Goal: Task Accomplishment & Management: Use online tool/utility

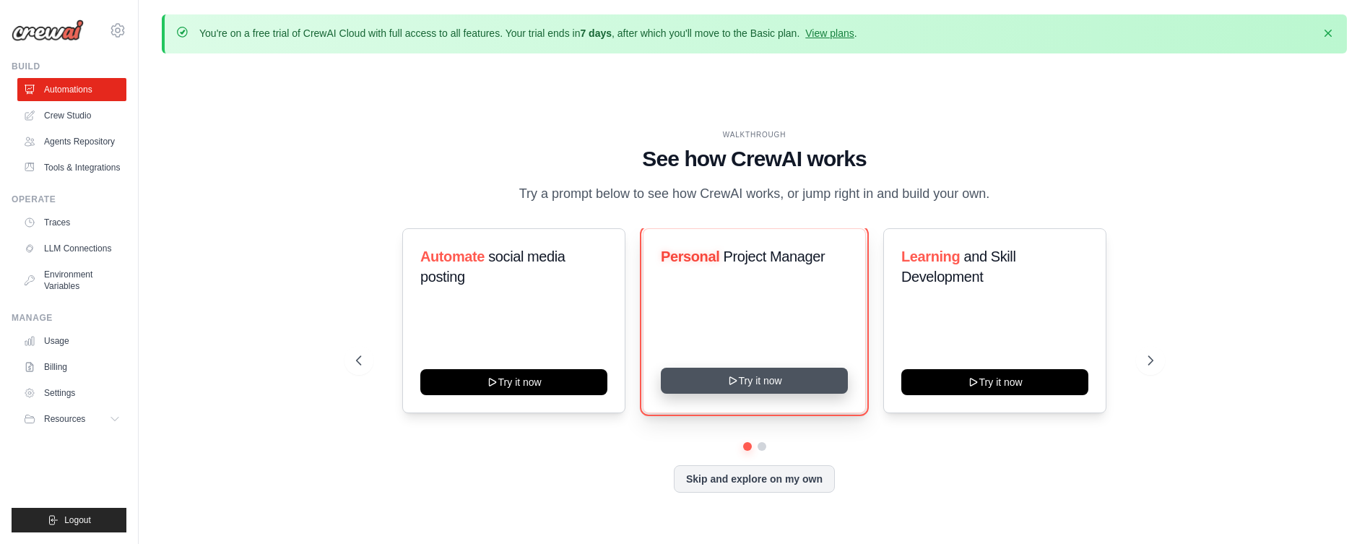
click at [746, 392] on button "Try it now" at bounding box center [754, 381] width 187 height 26
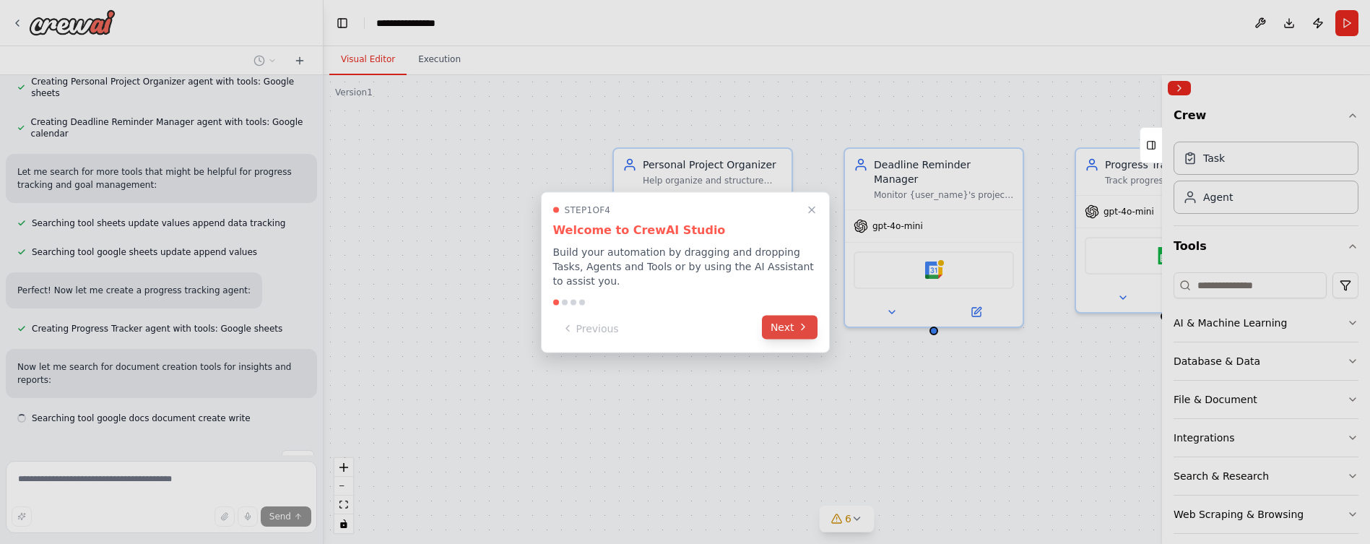
scroll to position [823, 0]
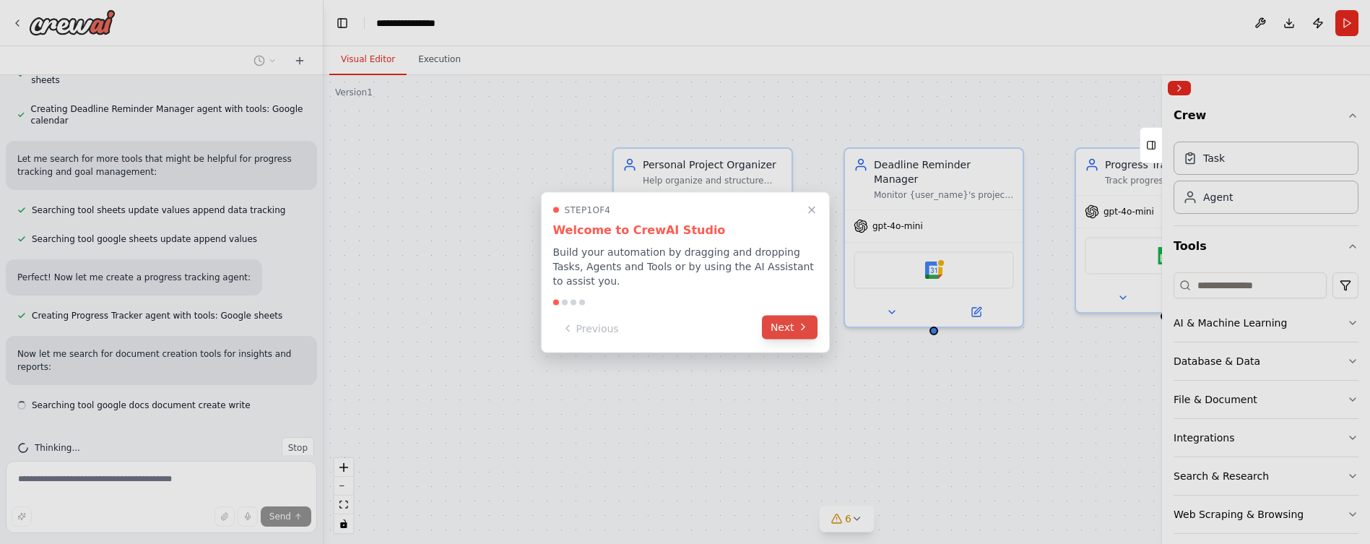
click at [789, 328] on button "Next" at bounding box center [790, 327] width 56 height 24
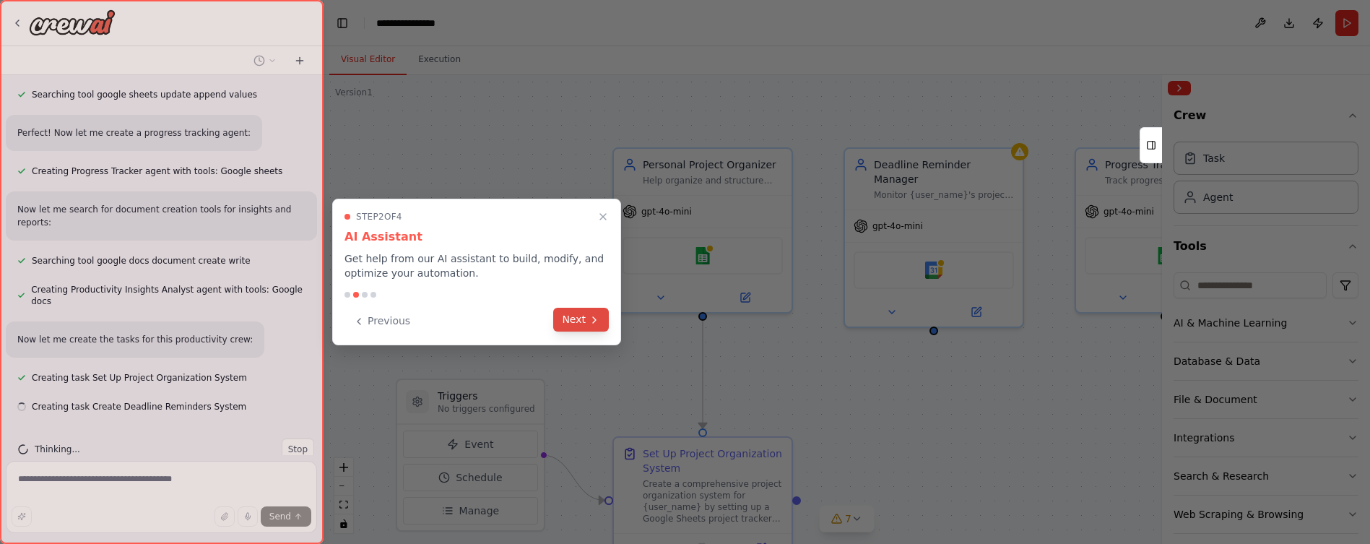
scroll to position [969, 0]
click at [582, 321] on button "Next" at bounding box center [581, 320] width 56 height 24
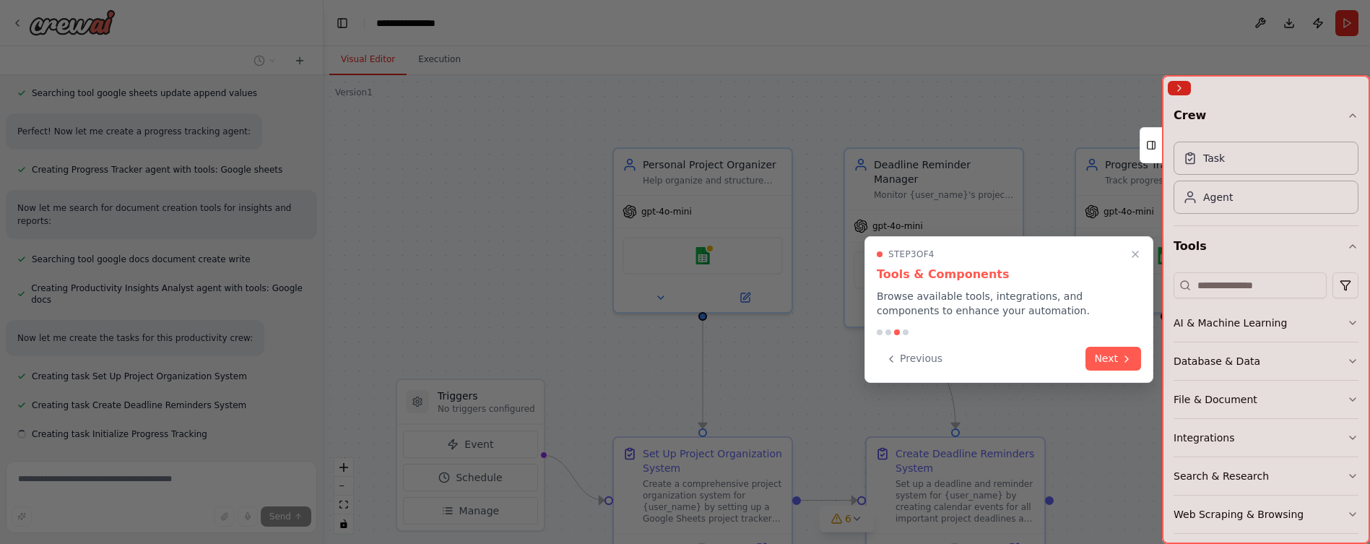
scroll to position [997, 0]
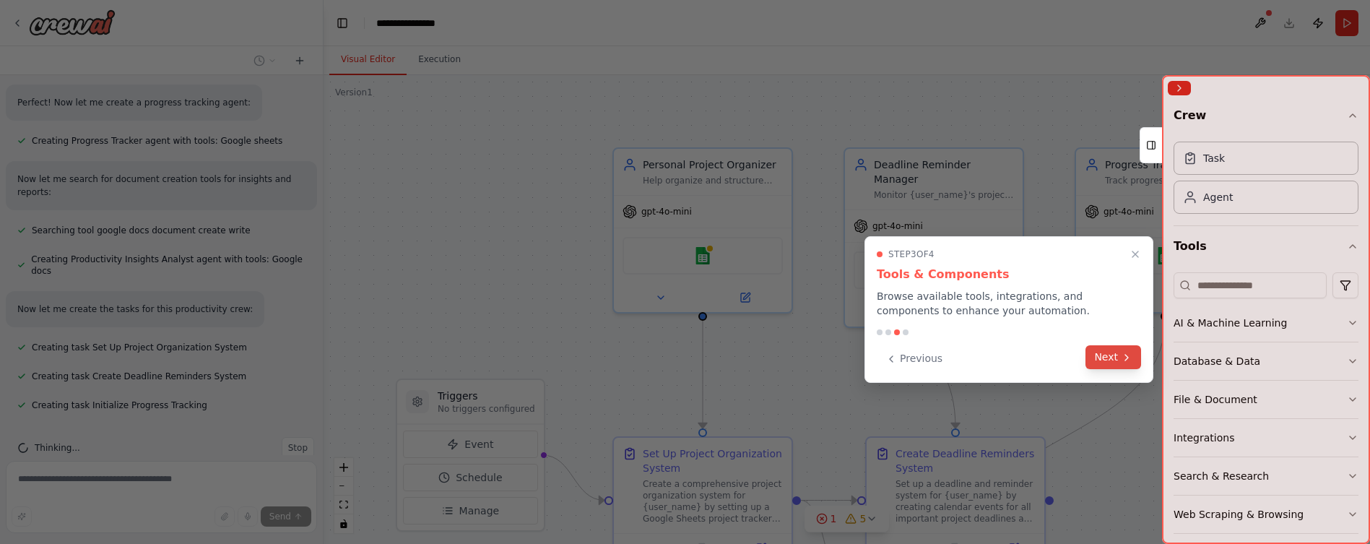
click at [1117, 359] on button "Next" at bounding box center [1114, 357] width 56 height 24
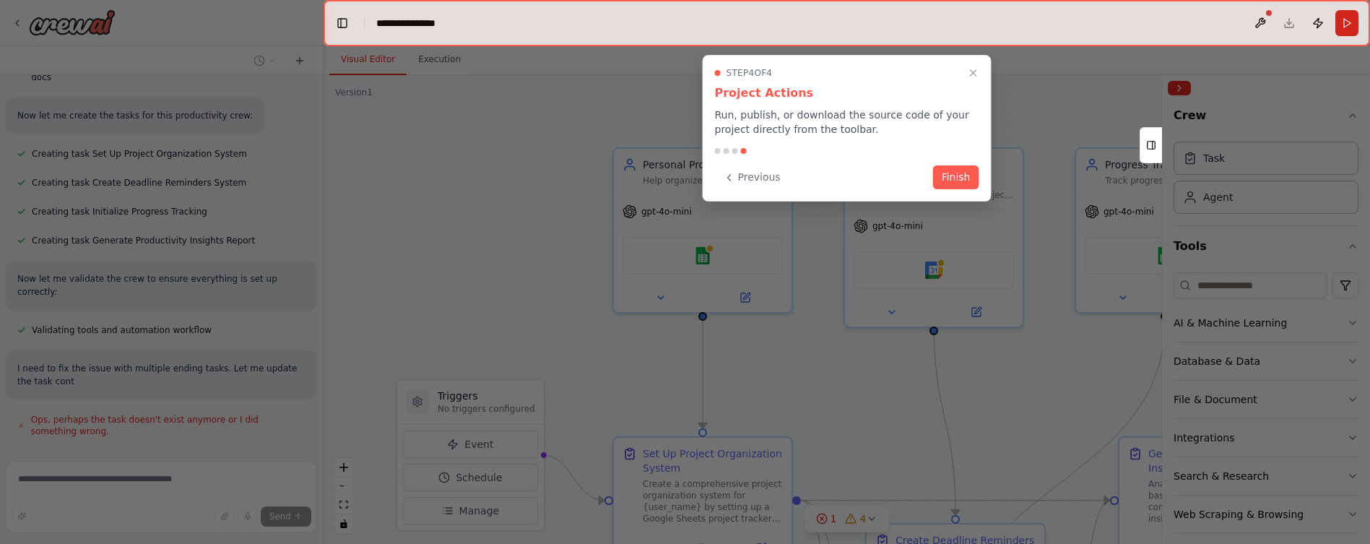
scroll to position [1204, 0]
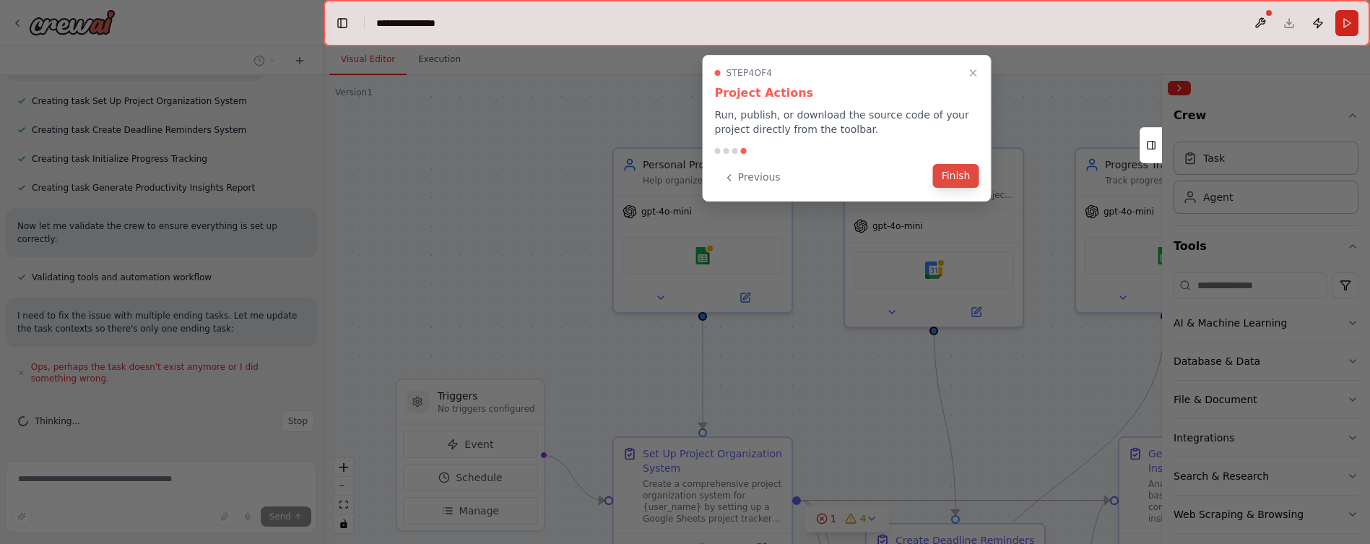
click at [959, 170] on button "Finish" at bounding box center [956, 176] width 46 height 24
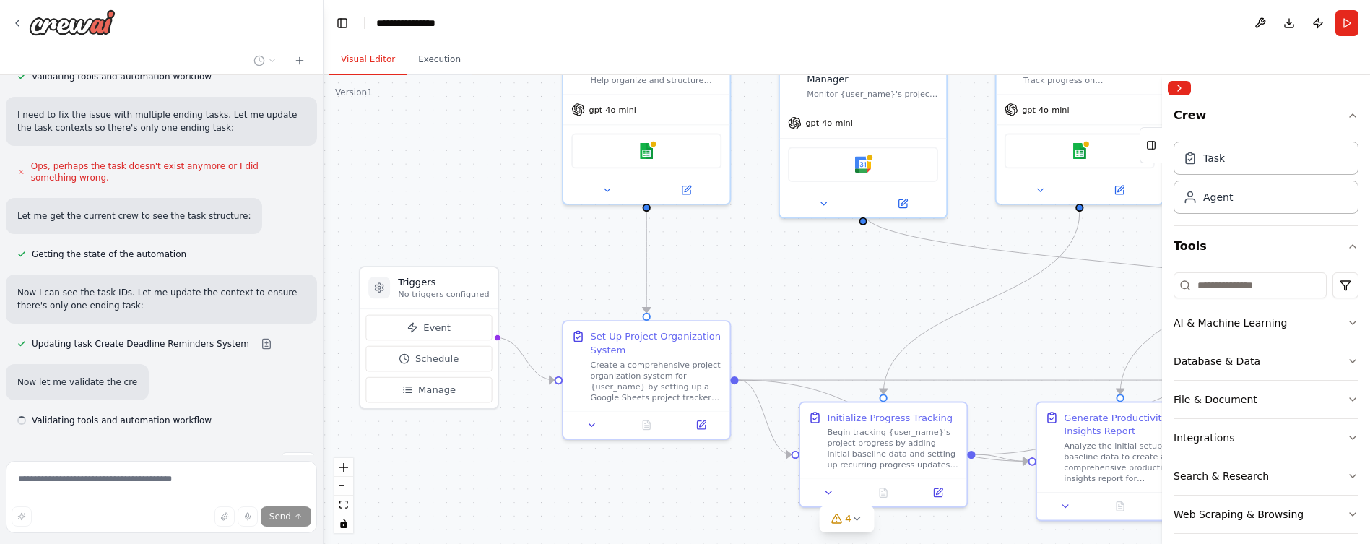
scroll to position [1447, 0]
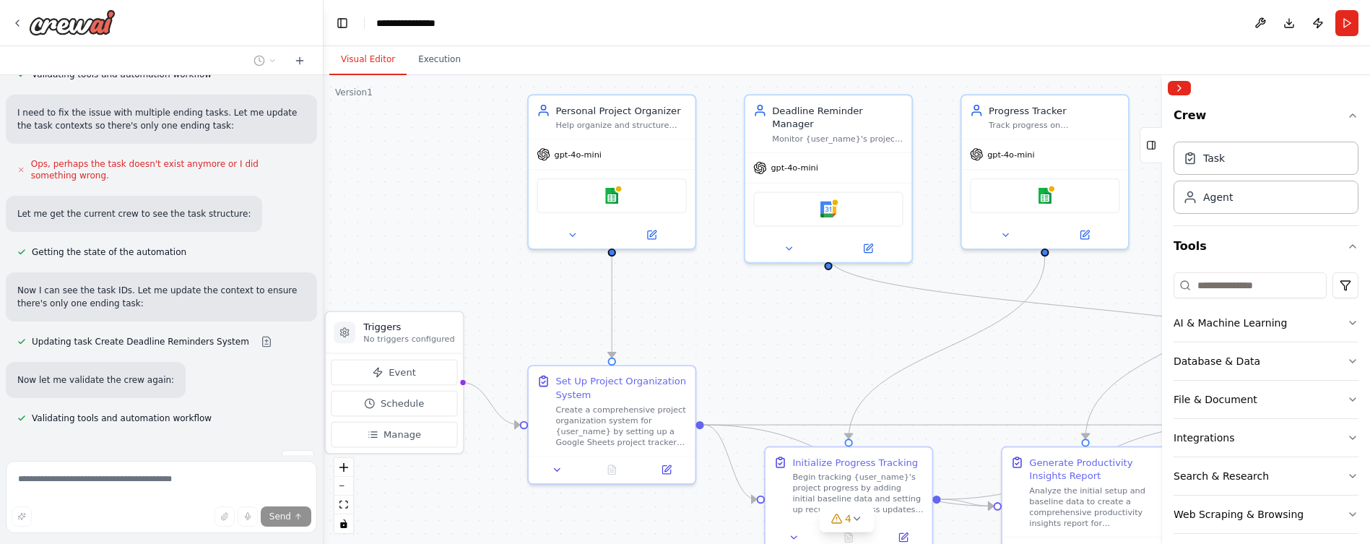
drag, startPoint x: 878, startPoint y: 426, endPoint x: 779, endPoint y: 358, distance: 119.4
click at [779, 358] on div ".deletable-edge-delete-btn { width: 20px; height: 20px; border: 0px solid #ffff…" at bounding box center [847, 309] width 1047 height 469
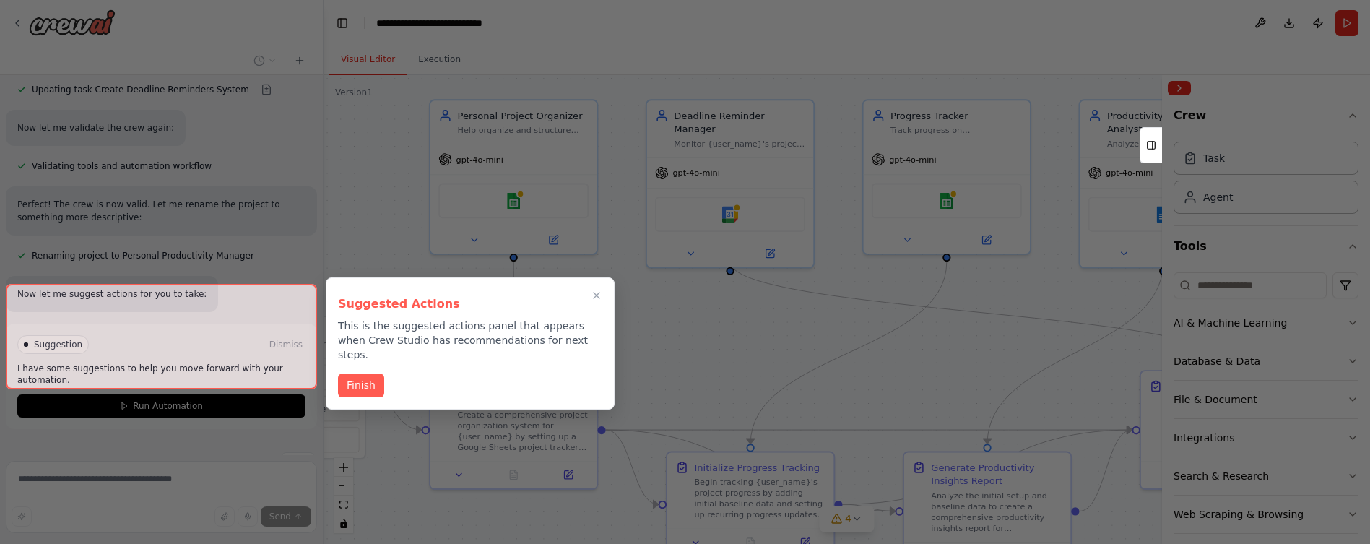
scroll to position [1701, 0]
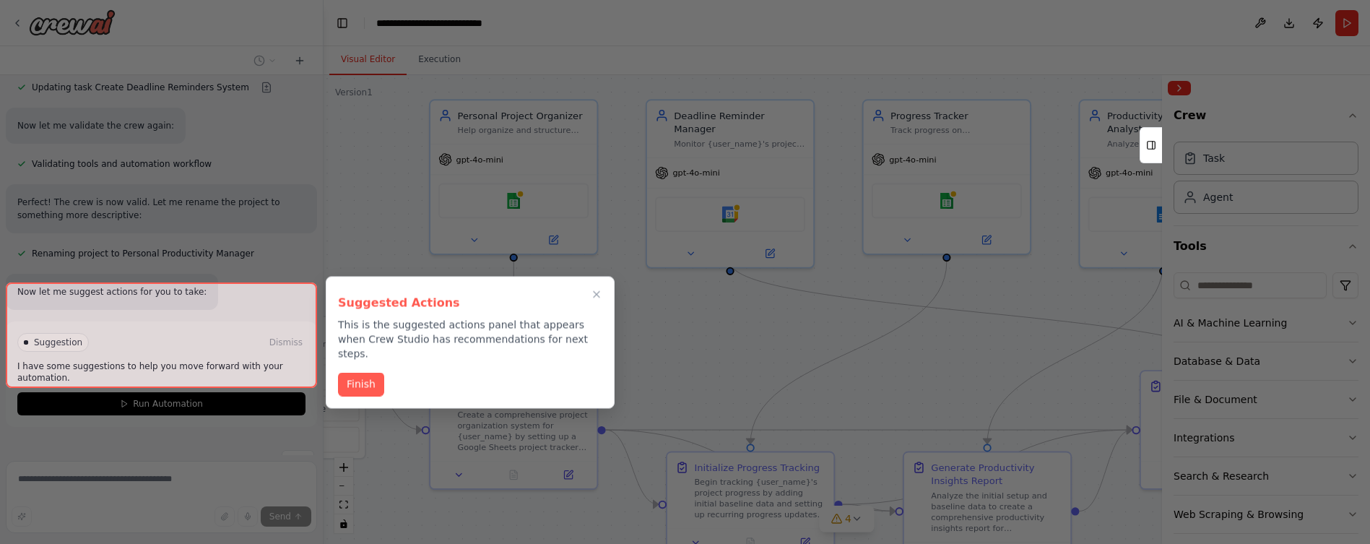
drag, startPoint x: 1033, startPoint y: 355, endPoint x: 935, endPoint y: 360, distance: 98.4
click at [935, 360] on div "Create a crew that helps organize your personal projects, sets reminders for im…" at bounding box center [685, 272] width 1370 height 544
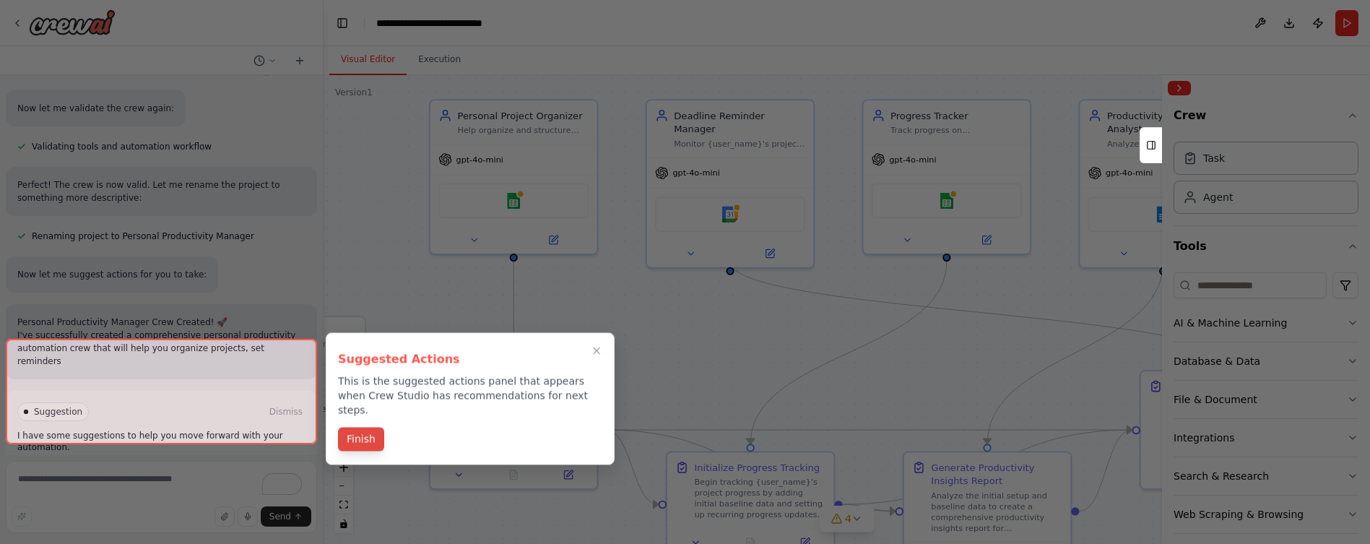
click at [358, 428] on button "Finish" at bounding box center [361, 440] width 46 height 24
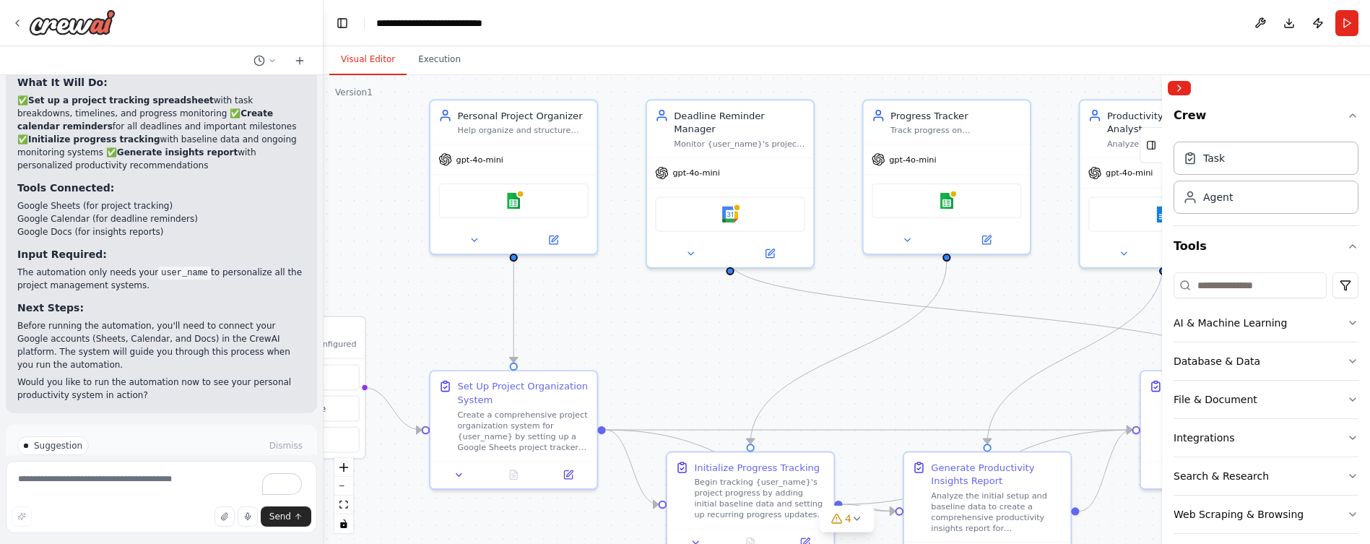
scroll to position [2198, 0]
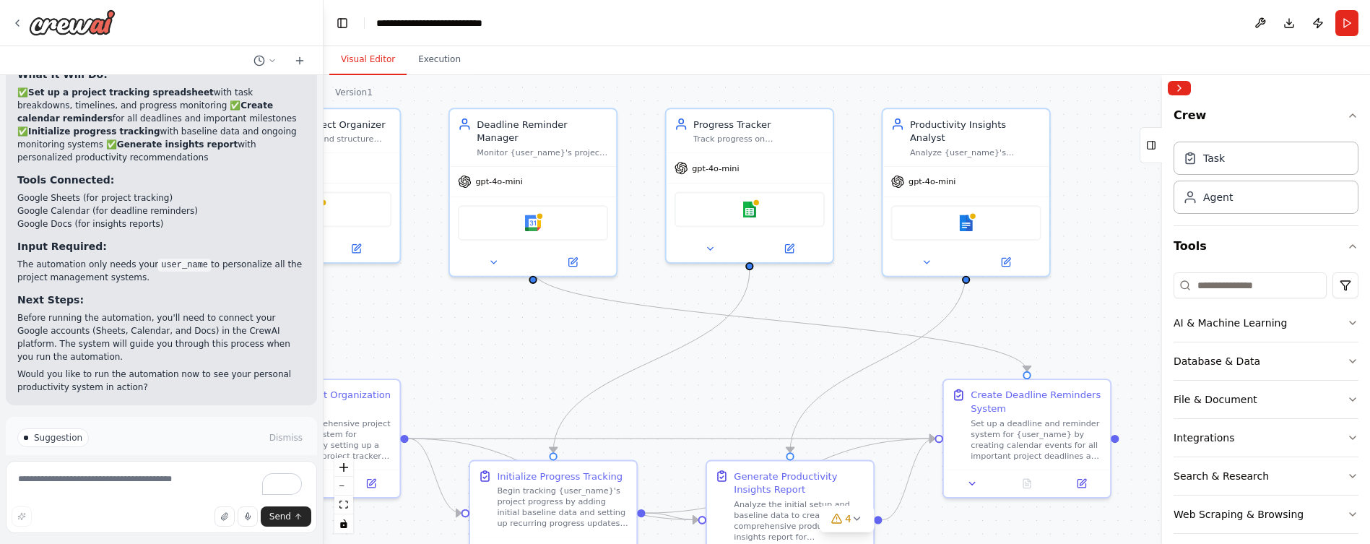
drag, startPoint x: 625, startPoint y: 345, endPoint x: 428, endPoint y: 352, distance: 197.3
click at [428, 352] on div ".deletable-edge-delete-btn { width: 20px; height: 20px; border: 0px solid #ffff…" at bounding box center [847, 309] width 1047 height 469
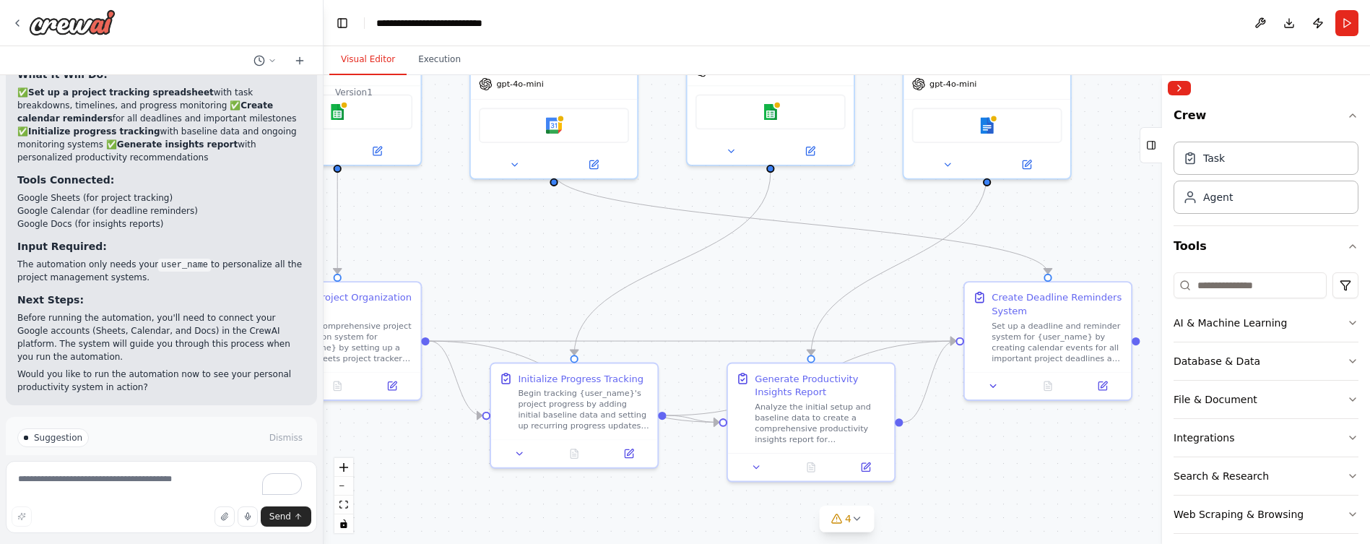
drag, startPoint x: 528, startPoint y: 347, endPoint x: 549, endPoint y: 251, distance: 99.0
click at [549, 251] on div ".deletable-edge-delete-btn { width: 20px; height: 20px; border: 0px solid #ffff…" at bounding box center [847, 309] width 1047 height 469
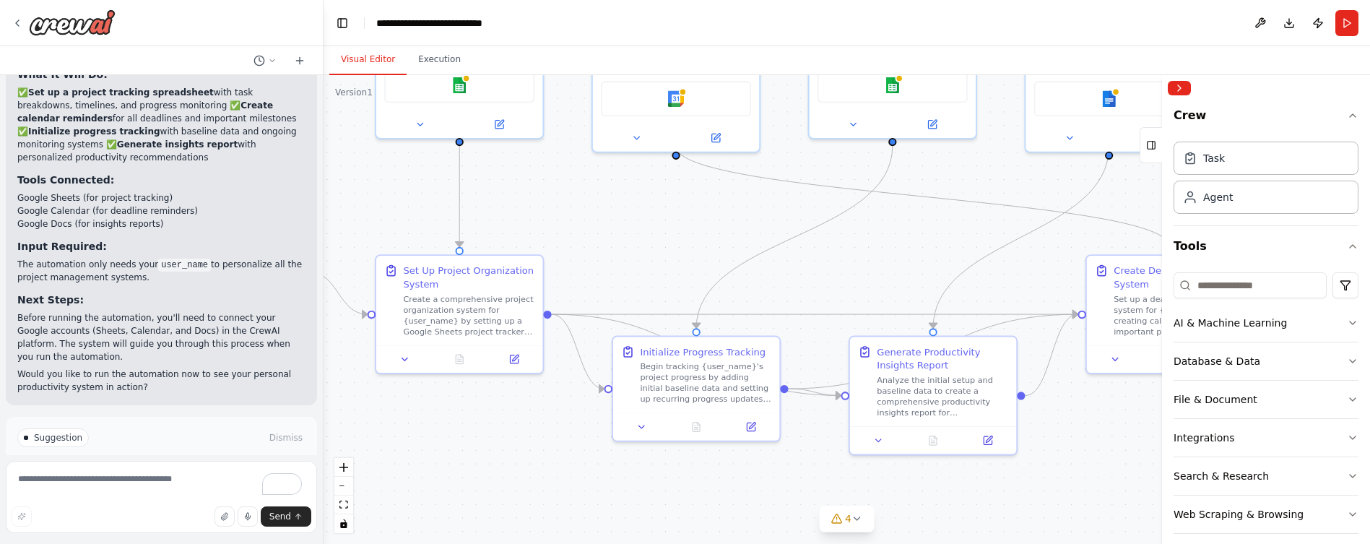
drag, startPoint x: 520, startPoint y: 302, endPoint x: 642, endPoint y: 275, distance: 125.0
click at [642, 275] on div ".deletable-edge-delete-btn { width: 20px; height: 20px; border: 0px solid #ffff…" at bounding box center [847, 309] width 1047 height 469
click at [122, 495] on icon at bounding box center [124, 499] width 9 height 9
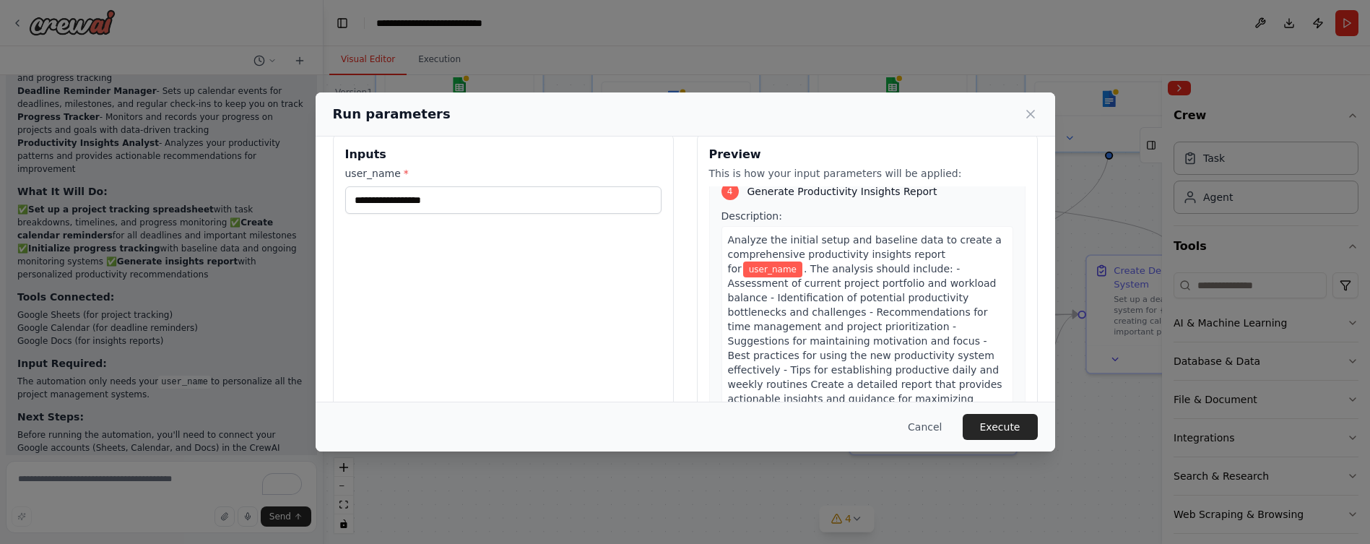
scroll to position [0, 0]
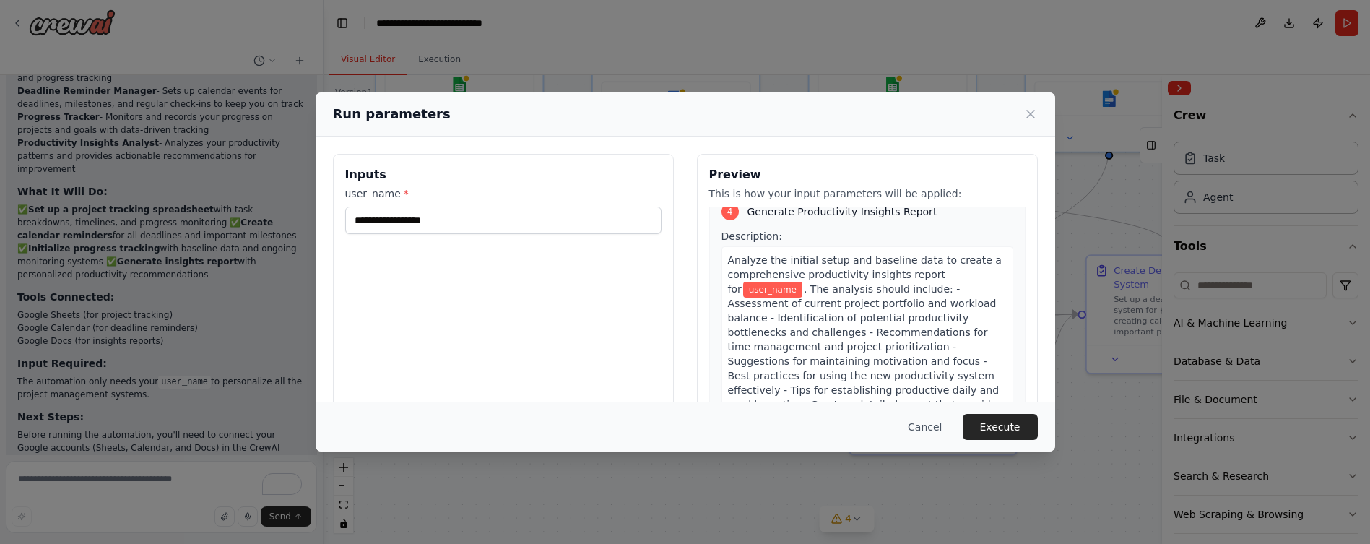
click at [404, 189] on span "*" at bounding box center [406, 194] width 5 height 12
click at [402, 207] on input "user_name *" at bounding box center [503, 220] width 316 height 27
click at [932, 421] on button "Cancel" at bounding box center [924, 427] width 57 height 26
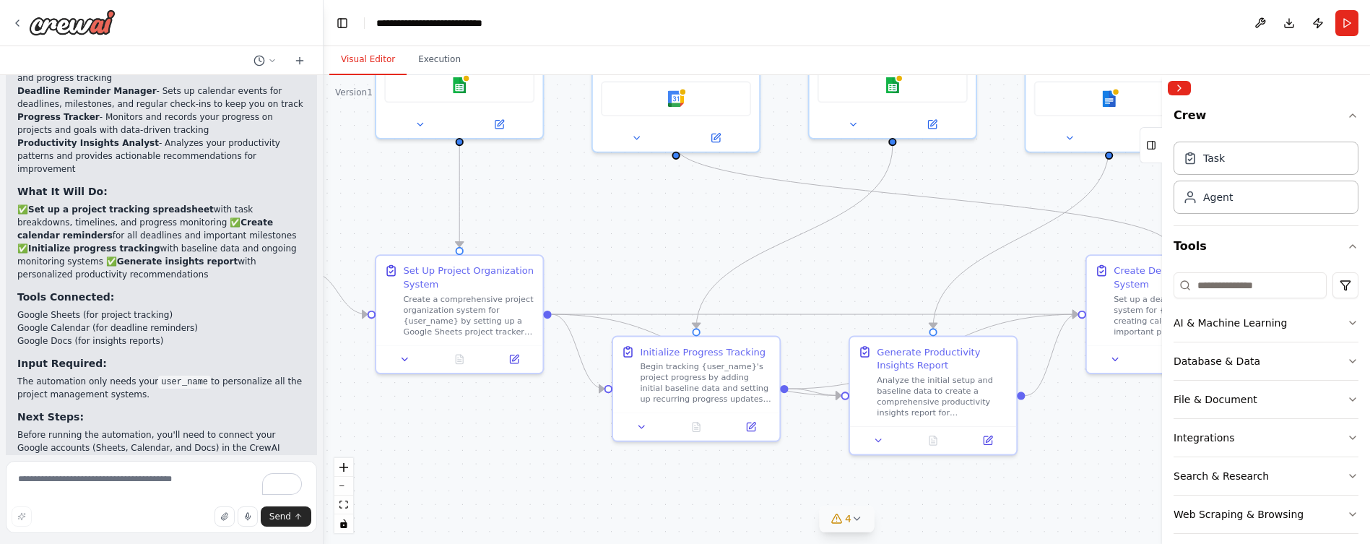
click at [845, 516] on span "4" at bounding box center [848, 518] width 7 height 14
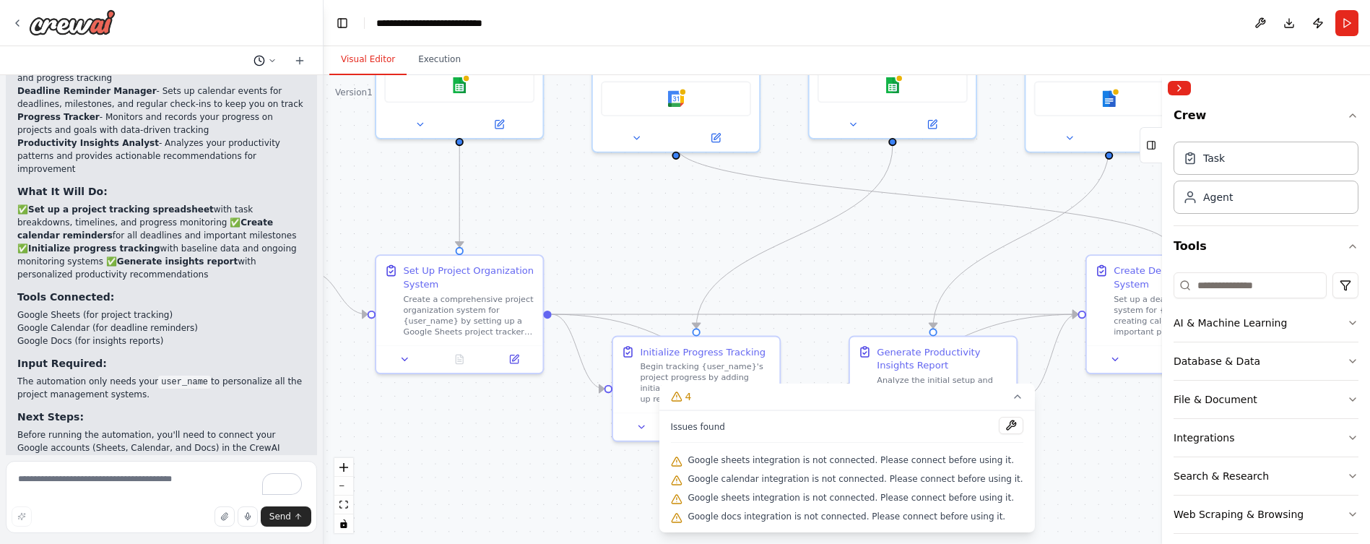
click at [273, 59] on icon at bounding box center [272, 60] width 9 height 9
click at [376, 167] on div ".deletable-edge-delete-btn { width: 20px; height: 20px; border: 0px solid #ffff…" at bounding box center [847, 309] width 1047 height 469
click at [606, 238] on div ".deletable-edge-delete-btn { width: 20px; height: 20px; border: 0px solid #ffff…" at bounding box center [847, 309] width 1047 height 469
click at [1015, 396] on icon at bounding box center [1018, 396] width 6 height 3
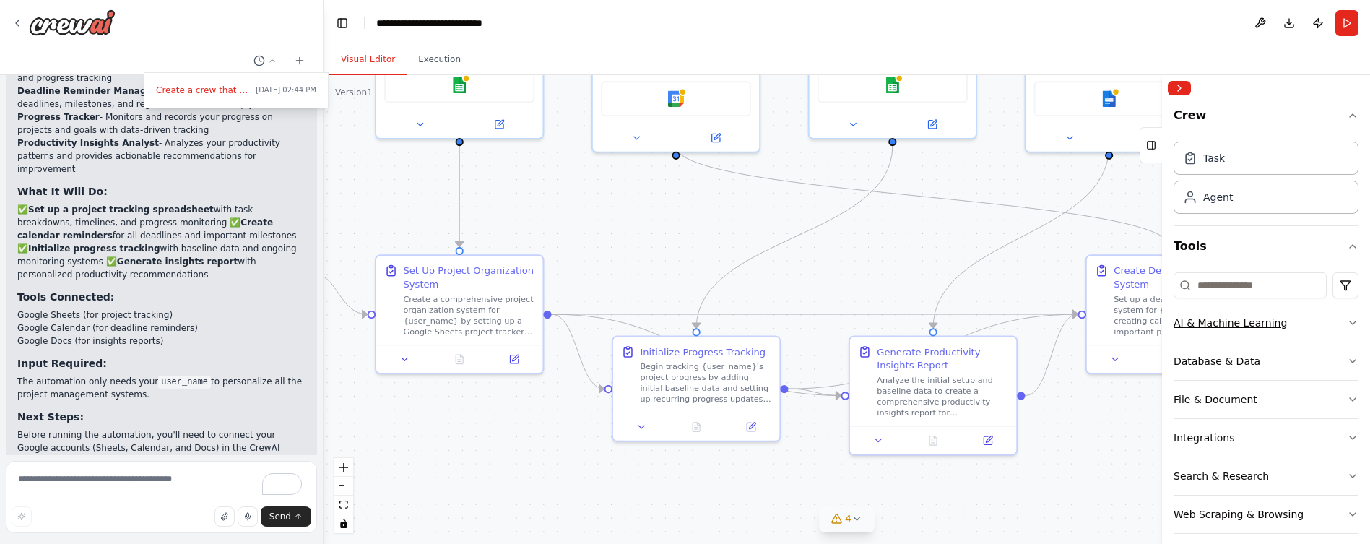
click at [1355, 321] on icon "button" at bounding box center [1353, 322] width 6 height 3
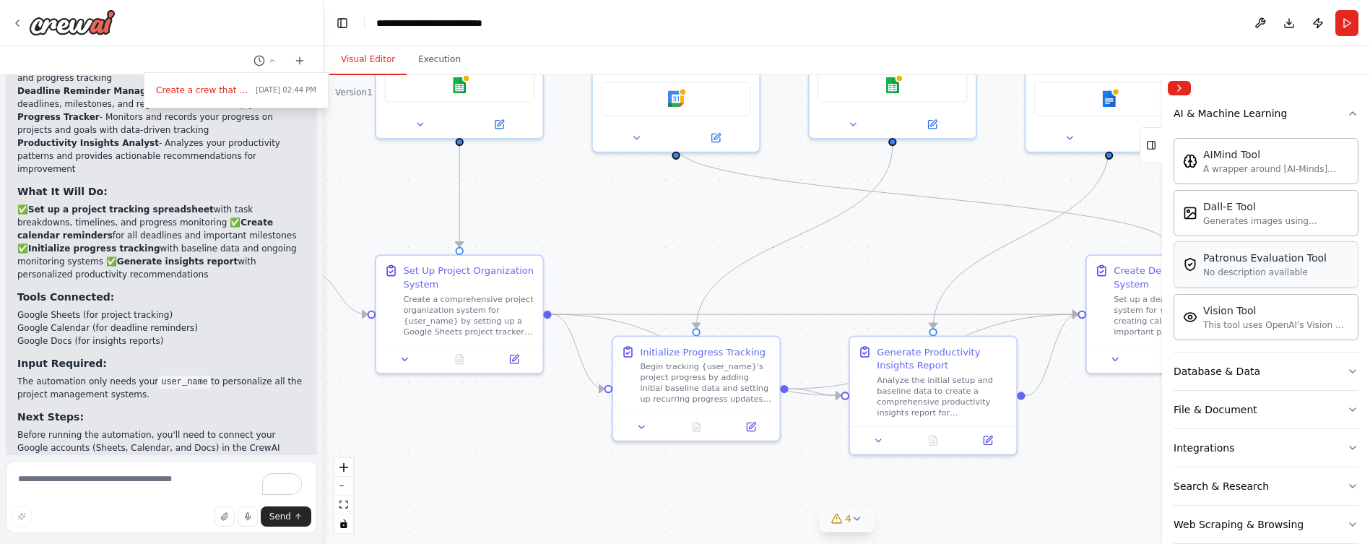
scroll to position [219, 0]
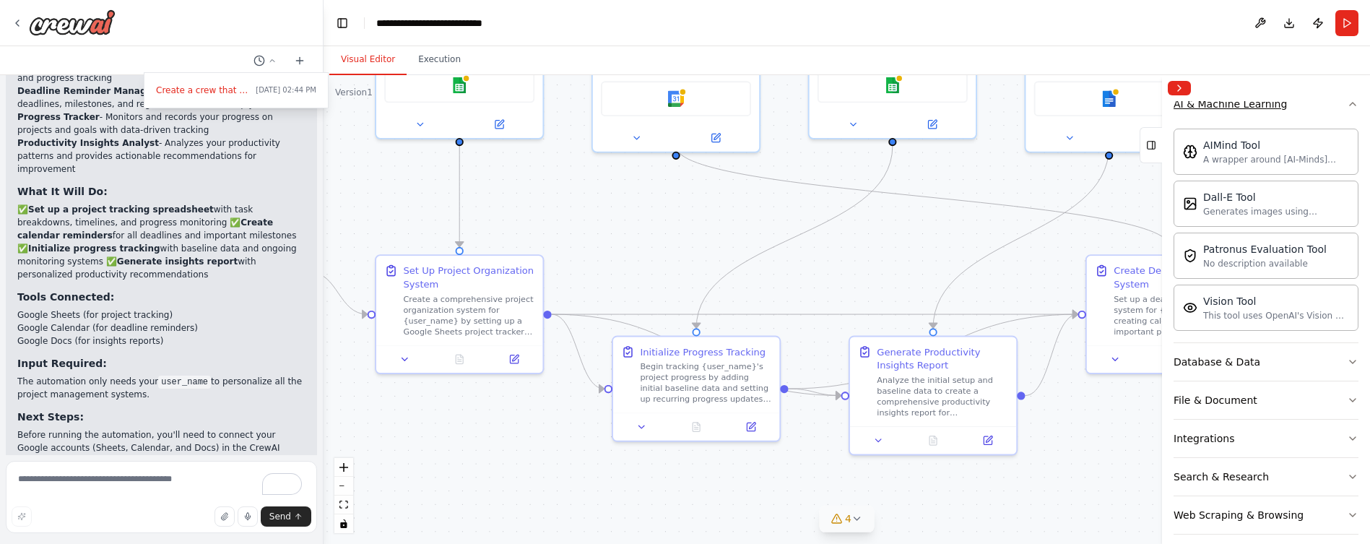
click at [1357, 101] on icon "button" at bounding box center [1353, 104] width 12 height 12
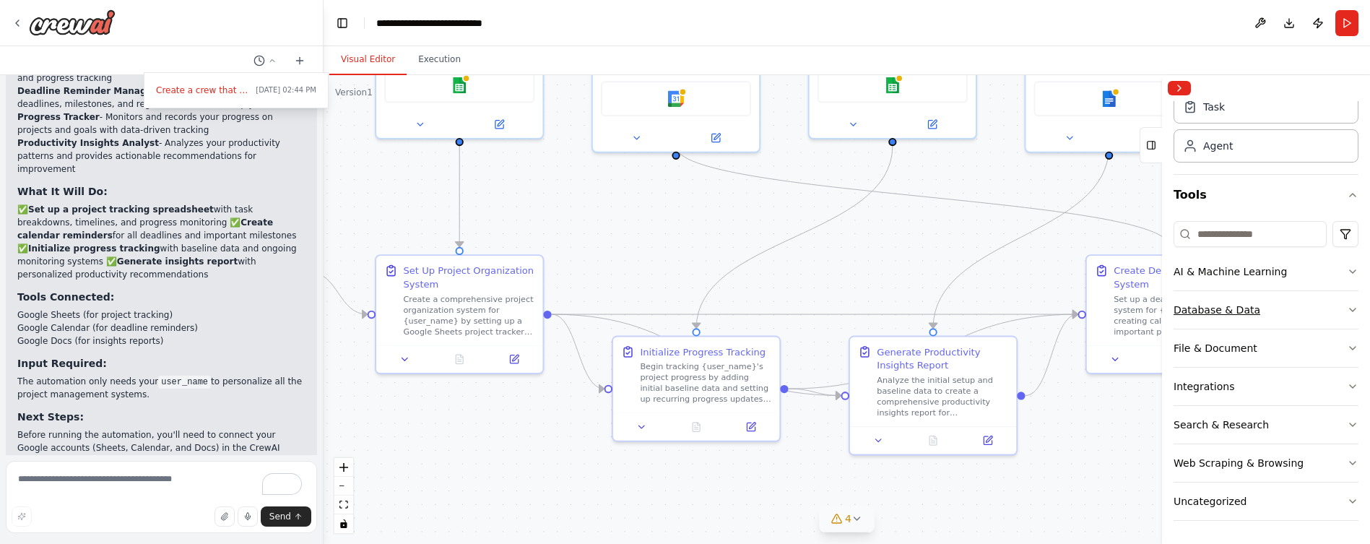
click at [1351, 306] on icon "button" at bounding box center [1353, 310] width 12 height 12
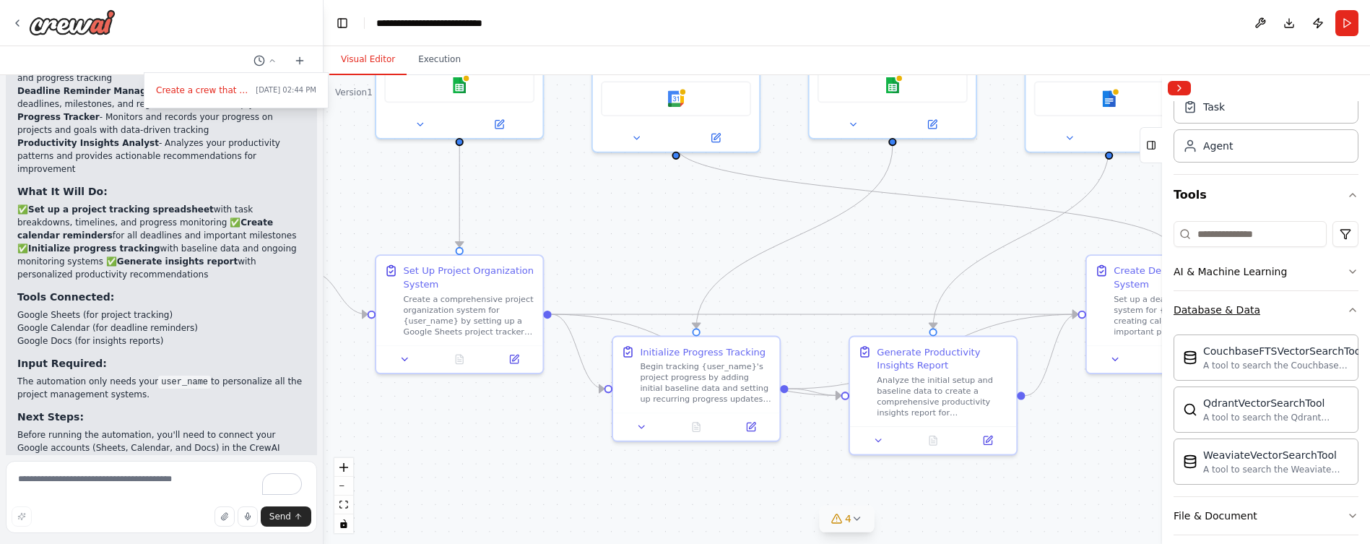
click at [1353, 304] on icon "button" at bounding box center [1353, 310] width 12 height 12
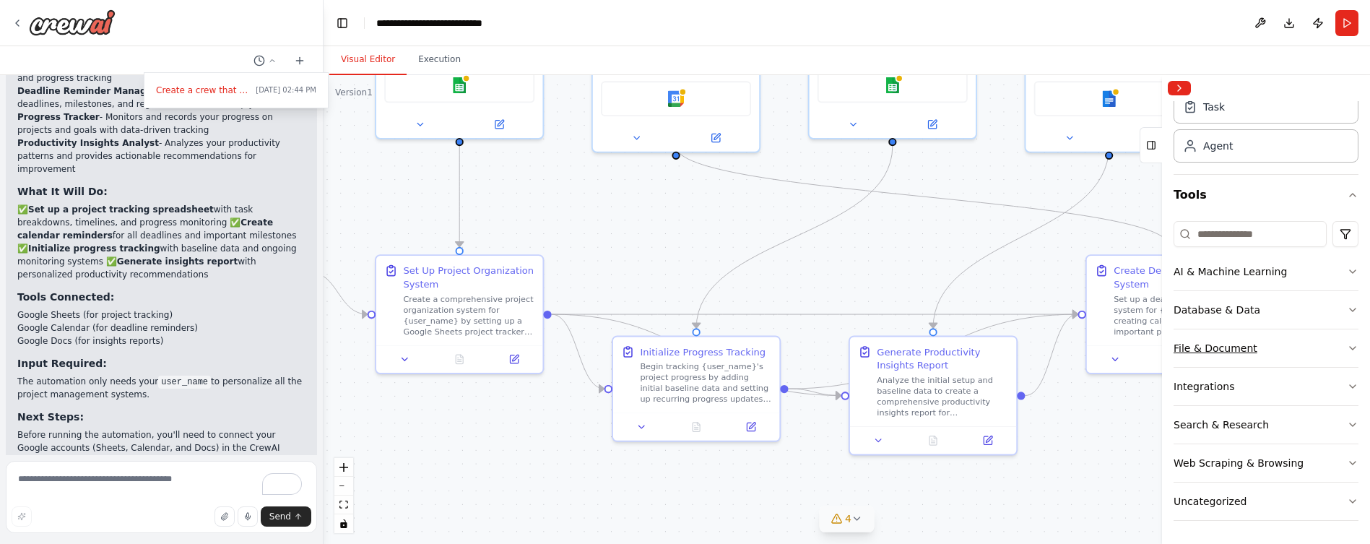
click at [1354, 349] on icon "button" at bounding box center [1353, 348] width 12 height 12
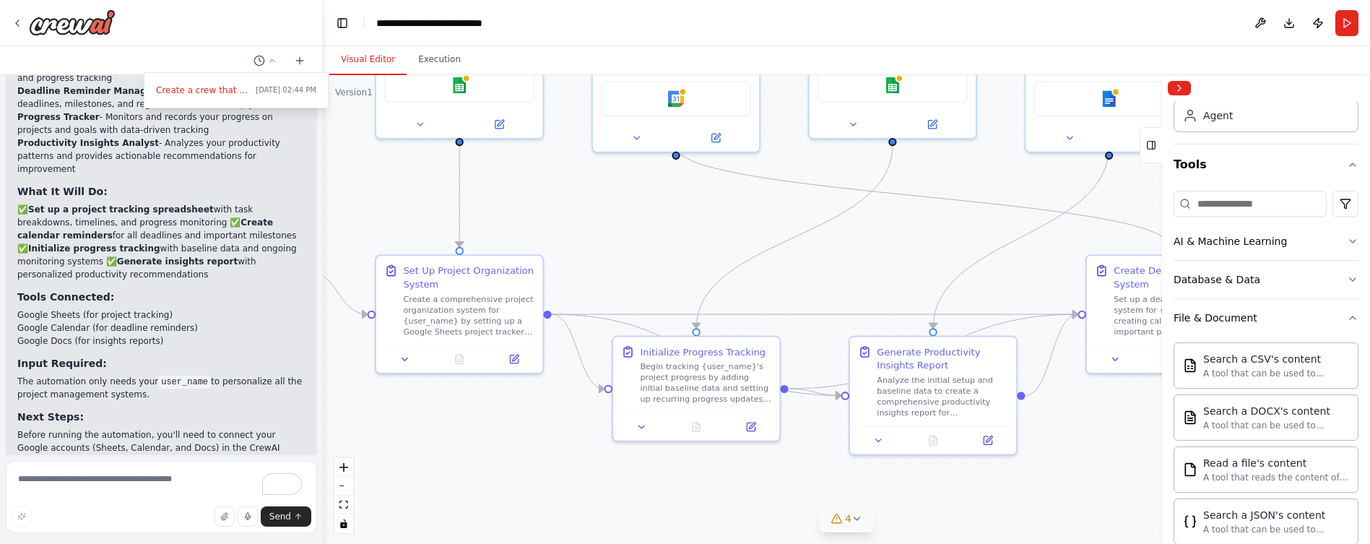
scroll to position [82, 0]
click at [1354, 312] on icon "button" at bounding box center [1353, 317] width 12 height 12
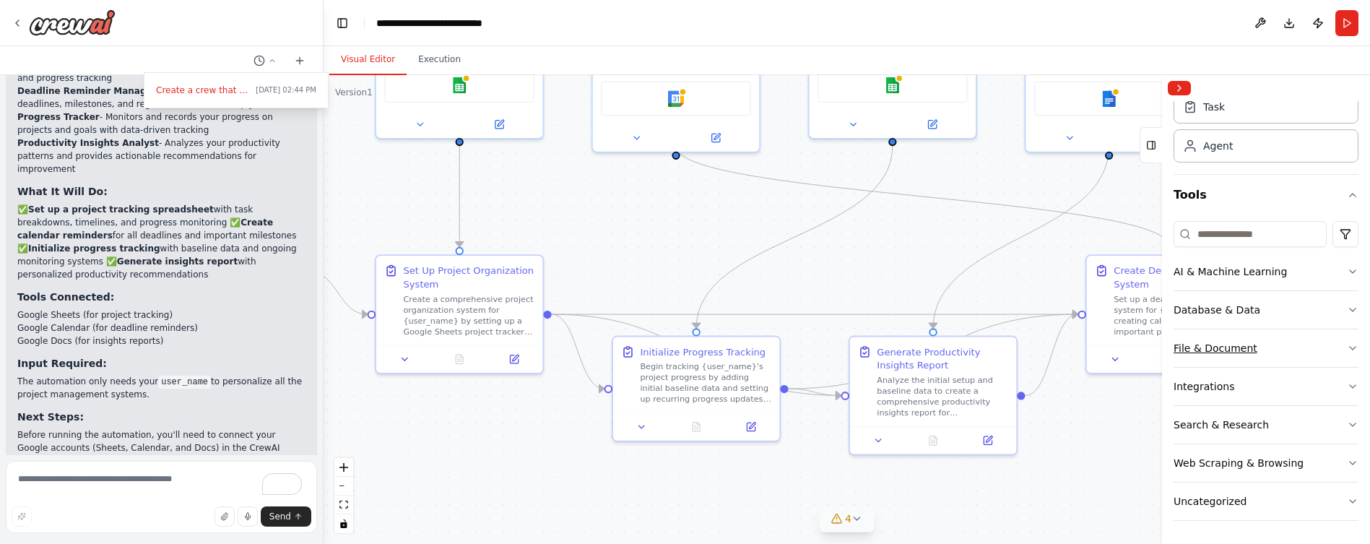
scroll to position [51, 0]
click at [1356, 382] on icon "button" at bounding box center [1353, 387] width 12 height 12
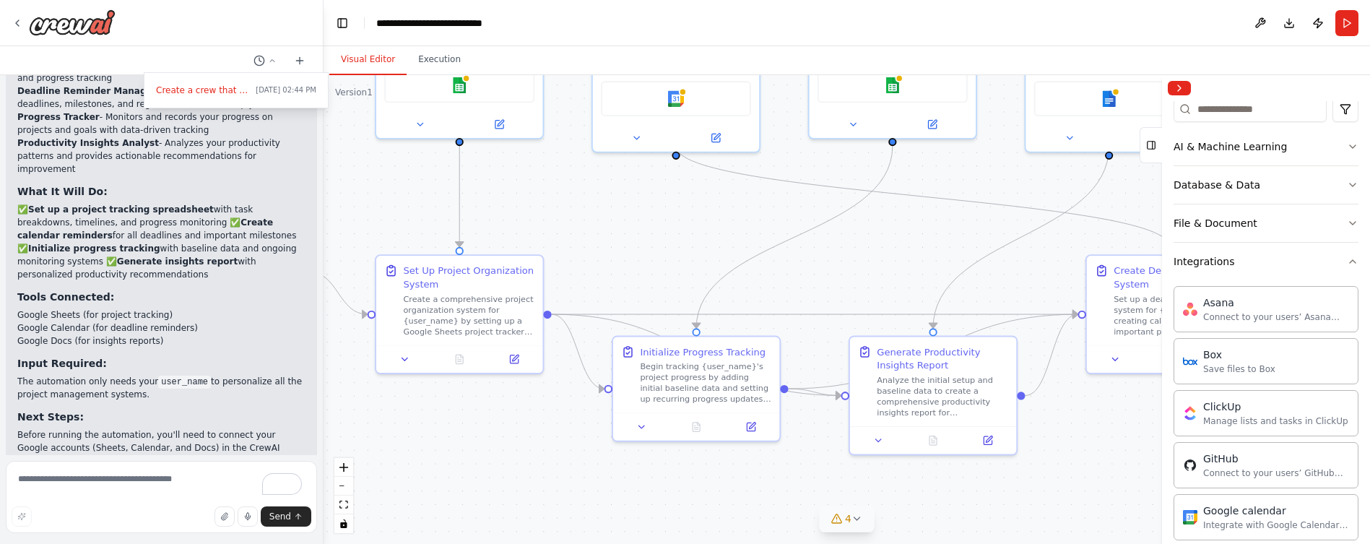
scroll to position [176, 0]
click at [1354, 261] on icon "button" at bounding box center [1353, 262] width 6 height 3
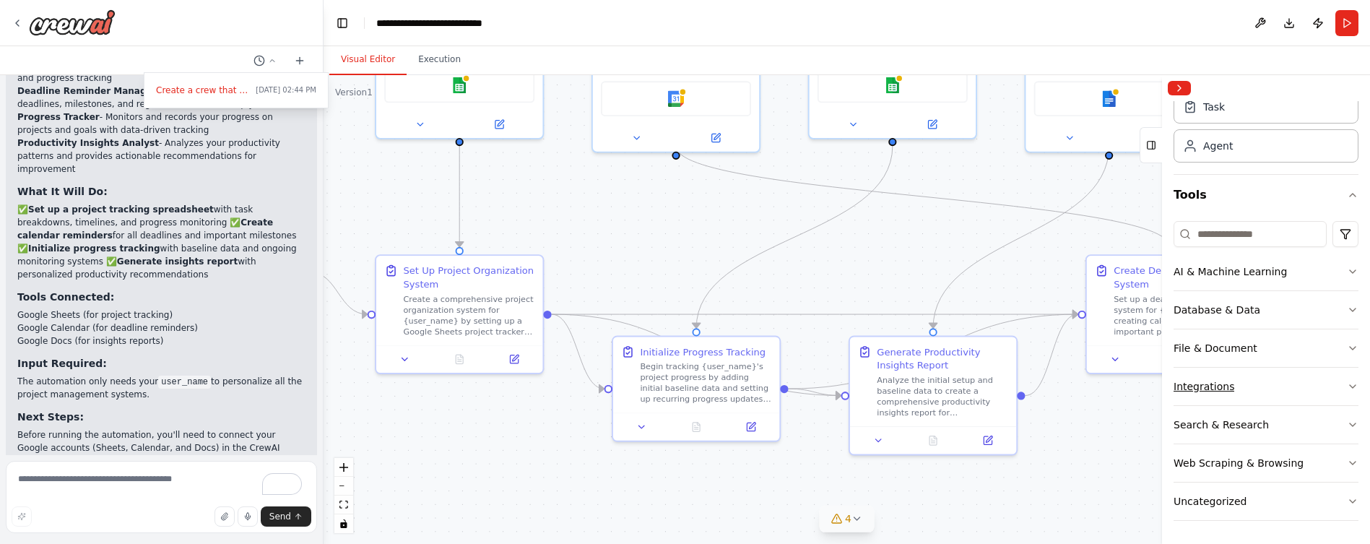
scroll to position [51, 0]
click at [1355, 459] on icon "button" at bounding box center [1353, 463] width 12 height 12
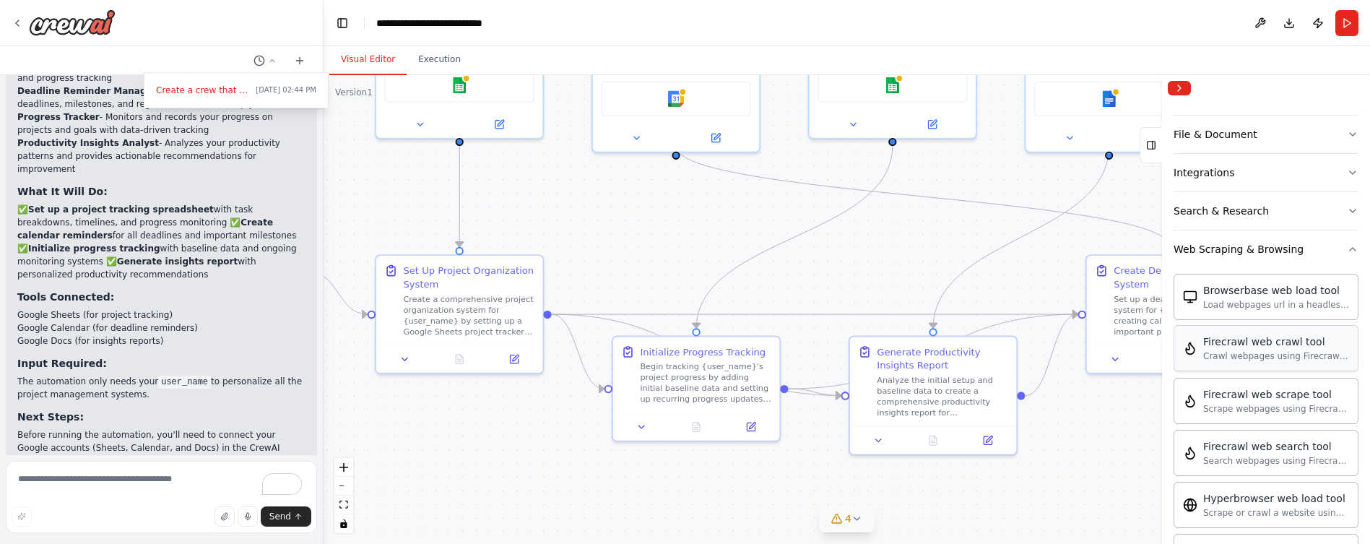
scroll to position [266, 0]
click at [1355, 204] on button "Search & Research" at bounding box center [1266, 210] width 185 height 38
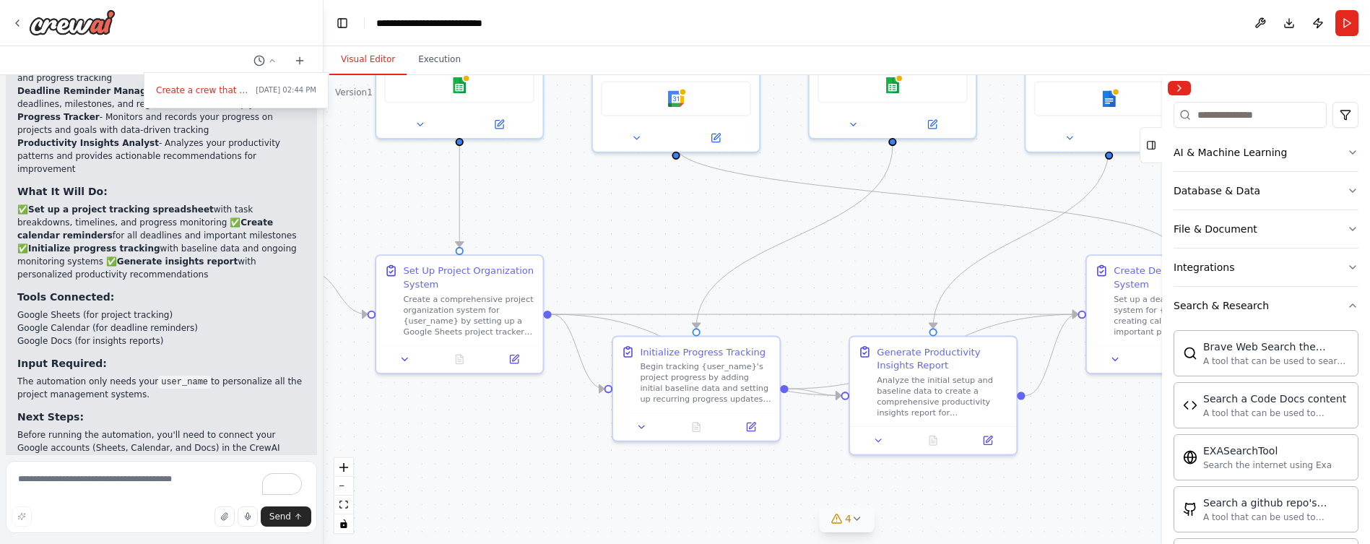
scroll to position [163, 0]
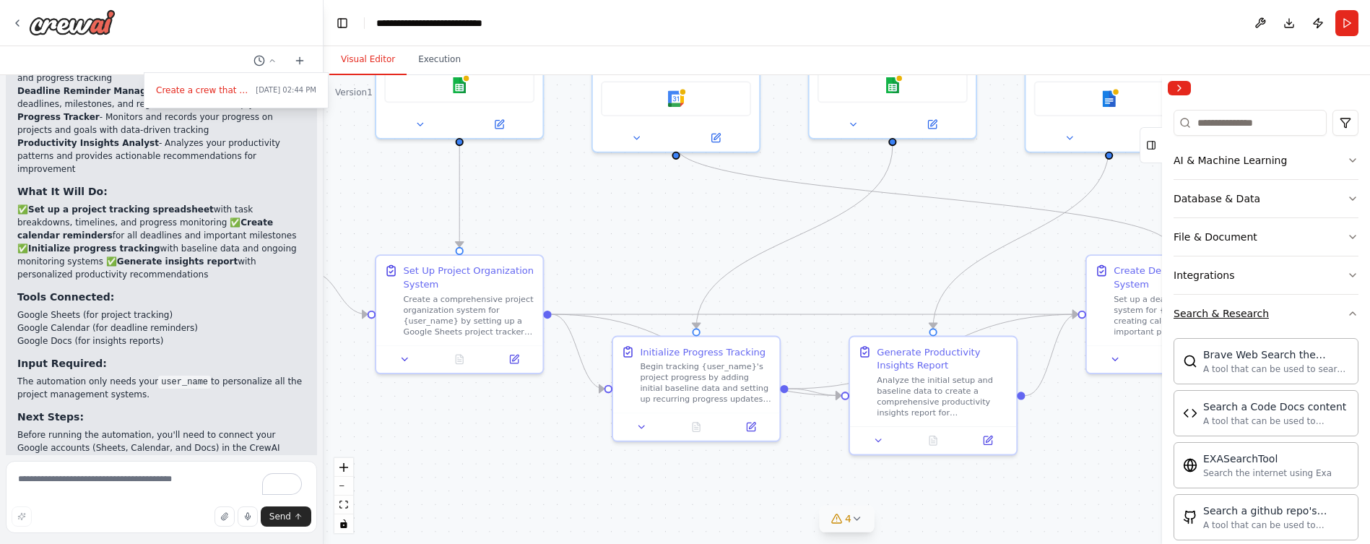
click at [1352, 309] on icon "button" at bounding box center [1353, 314] width 12 height 12
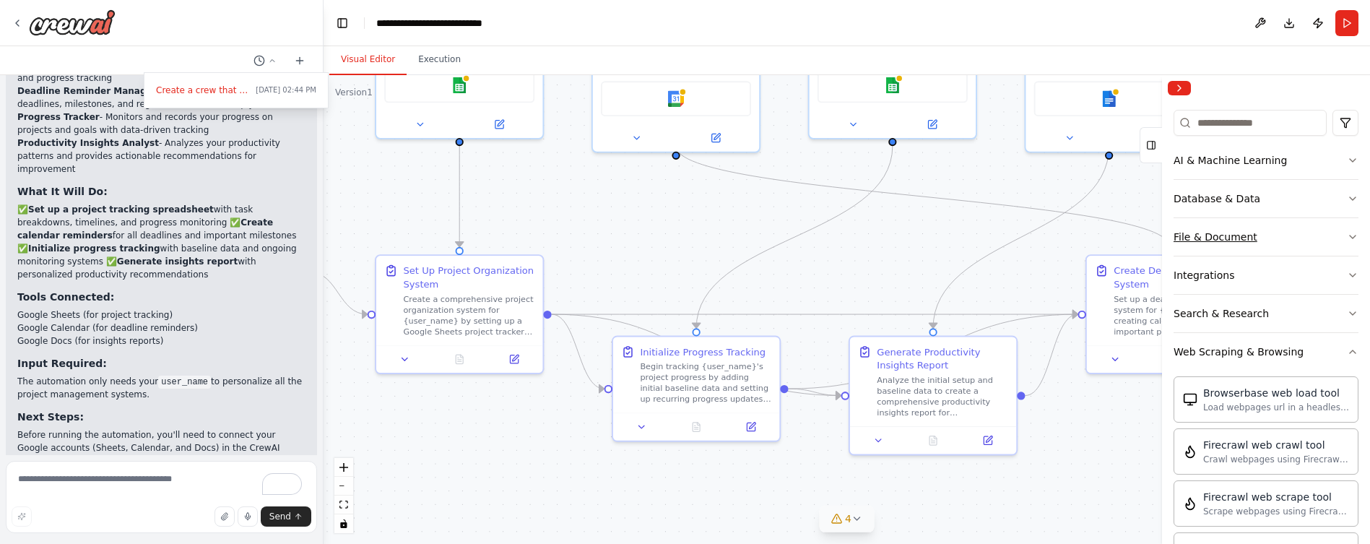
click at [1353, 230] on button "File & Document" at bounding box center [1266, 237] width 185 height 38
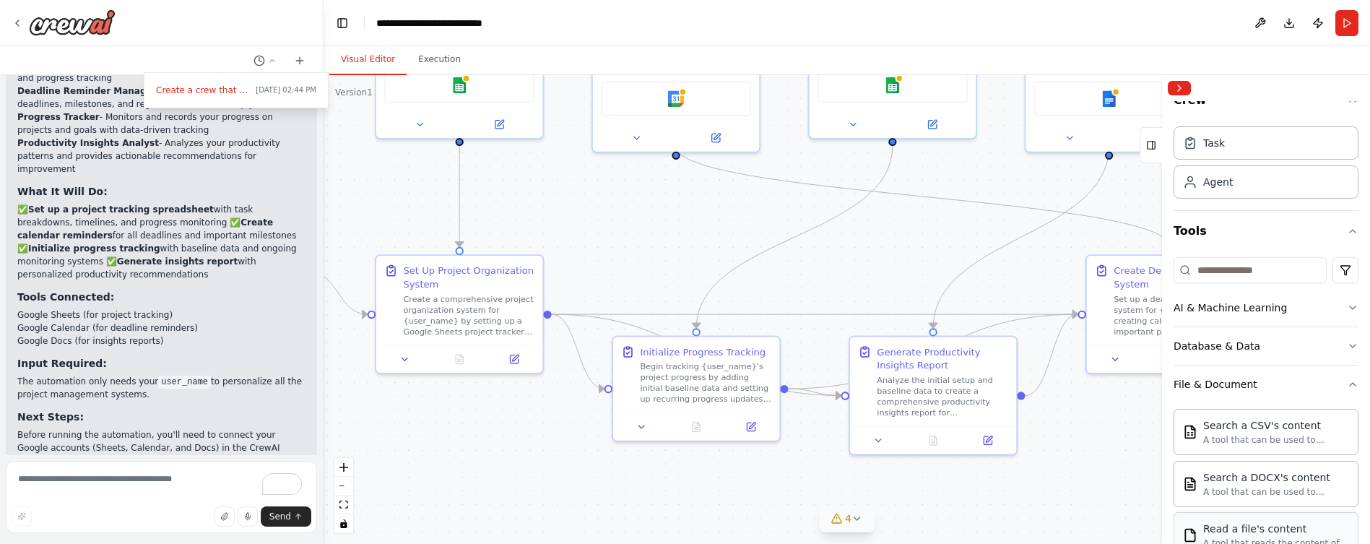
scroll to position [0, 0]
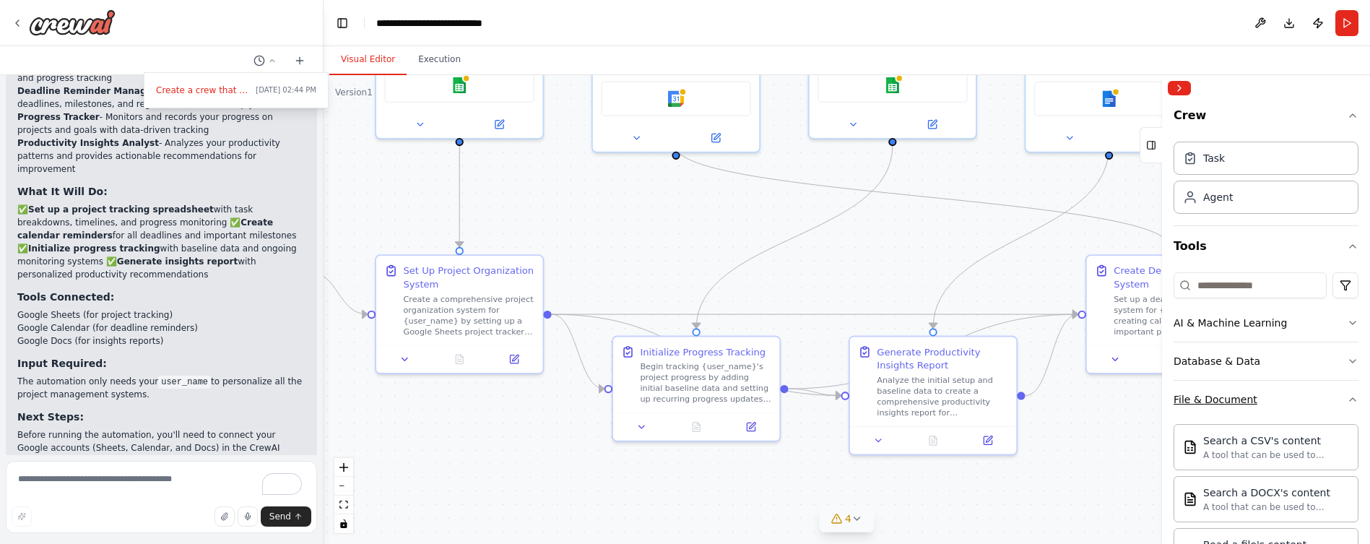
click at [1356, 397] on icon "button" at bounding box center [1353, 400] width 12 height 12
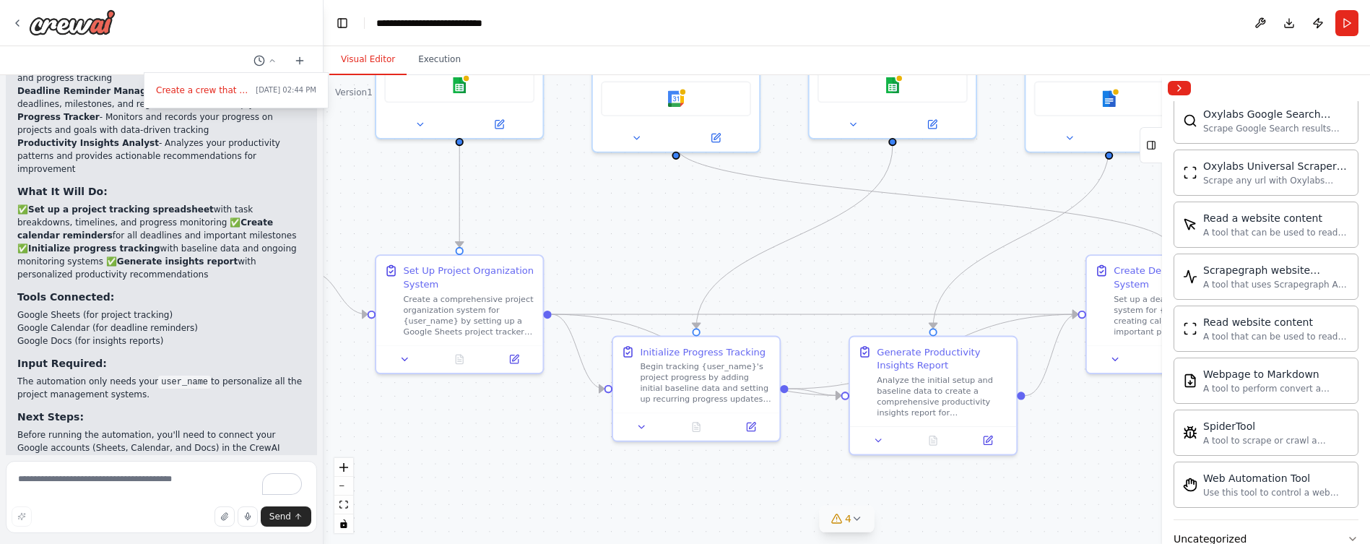
scroll to position [843, 0]
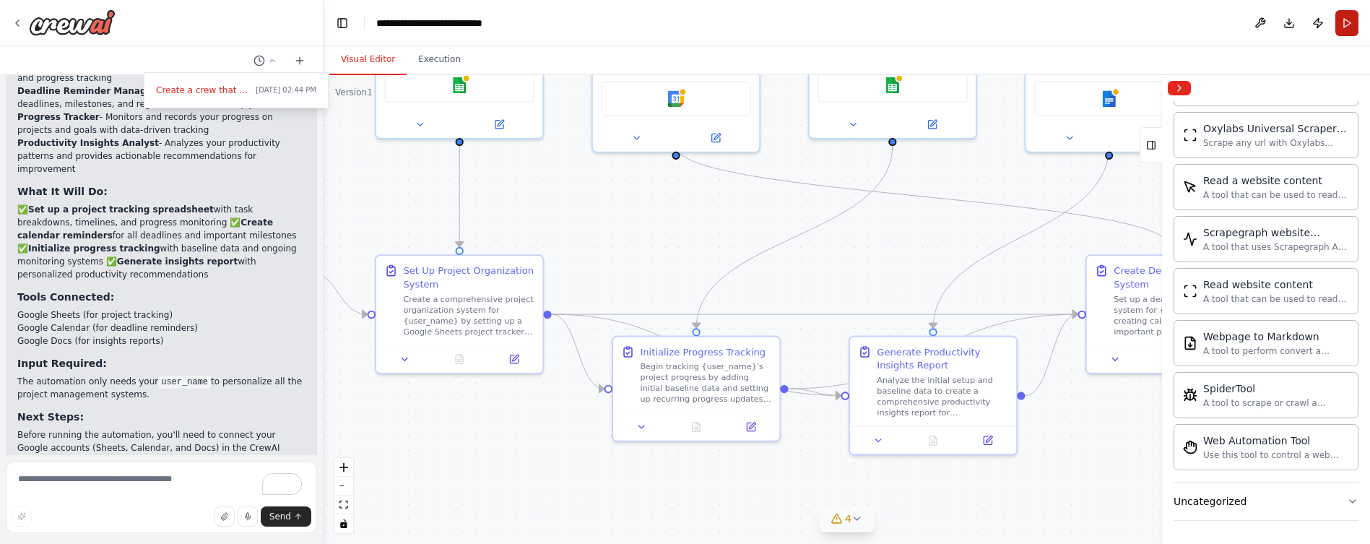
click at [1347, 23] on button "Run" at bounding box center [1346, 23] width 23 height 26
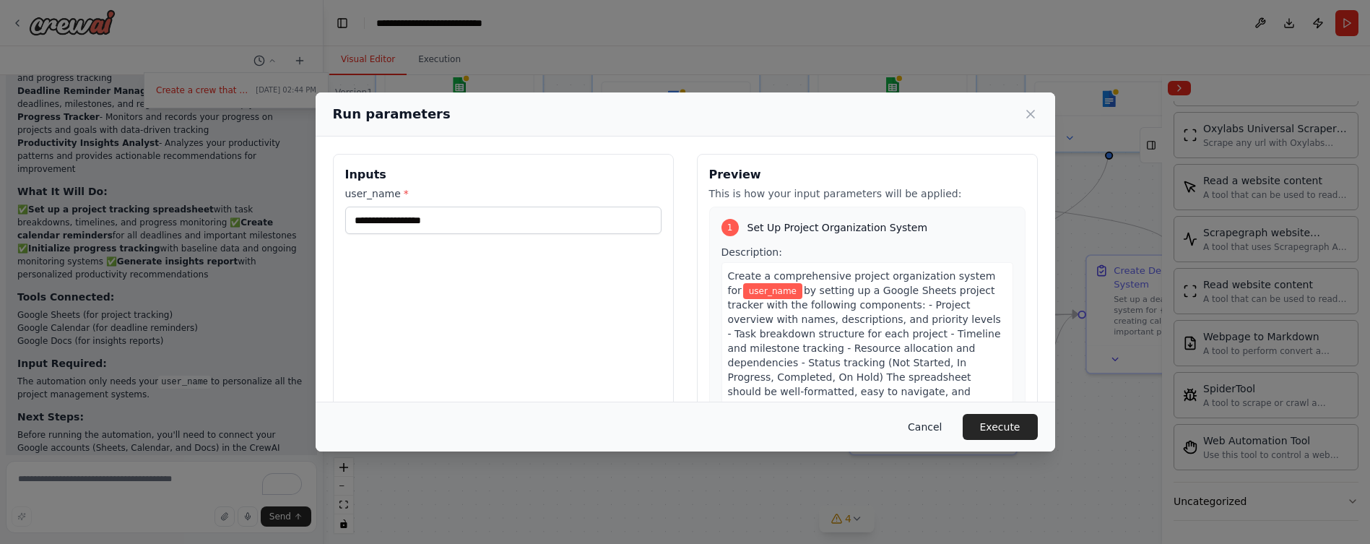
click at [925, 423] on button "Cancel" at bounding box center [924, 427] width 57 height 26
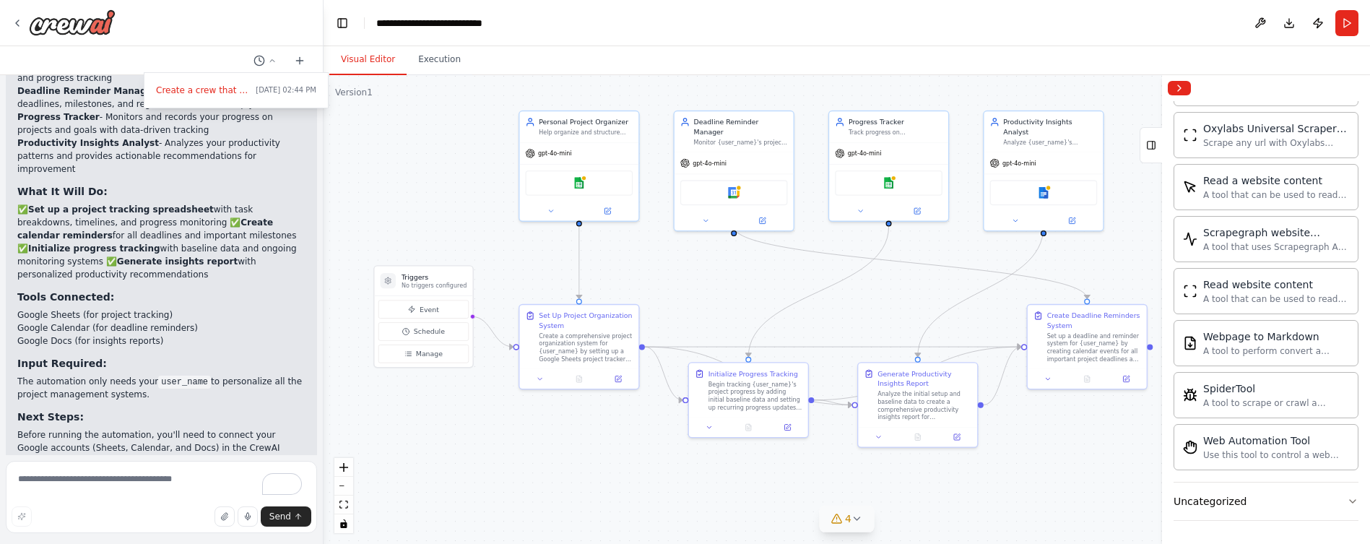
drag, startPoint x: 919, startPoint y: 302, endPoint x: 905, endPoint y: 303, distance: 13.8
click at [905, 303] on div ".deletable-edge-delete-btn { width: 20px; height: 20px; border: 0px solid #ffff…" at bounding box center [847, 309] width 1047 height 469
click at [435, 59] on button "Execution" at bounding box center [440, 60] width 66 height 30
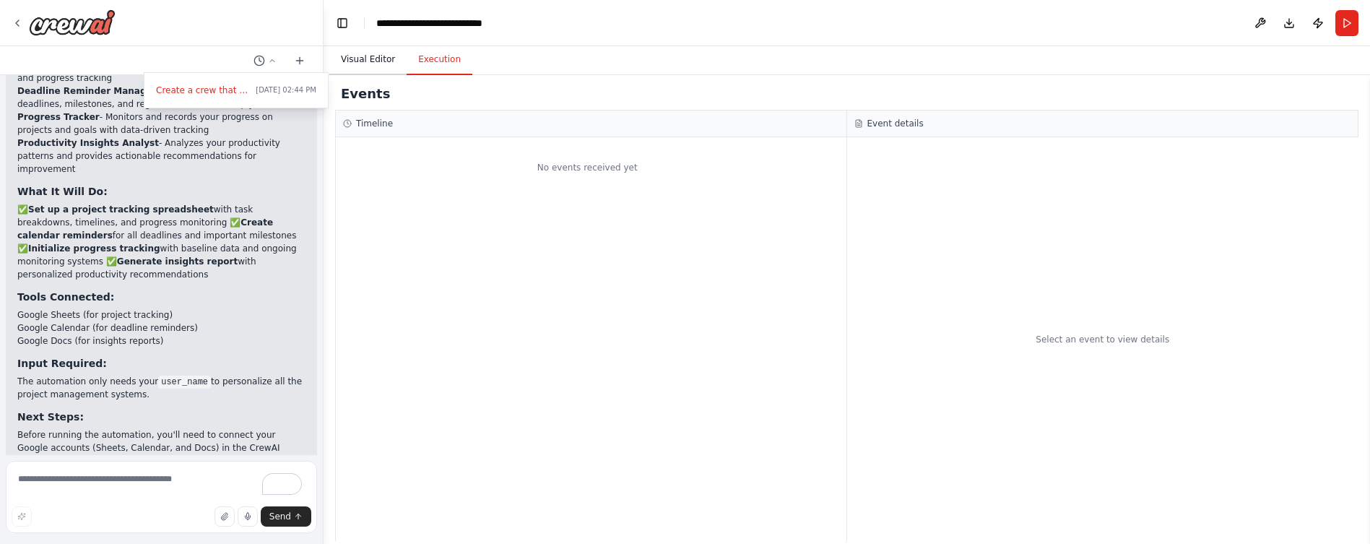
click at [364, 54] on button "Visual Editor" at bounding box center [367, 60] width 77 height 30
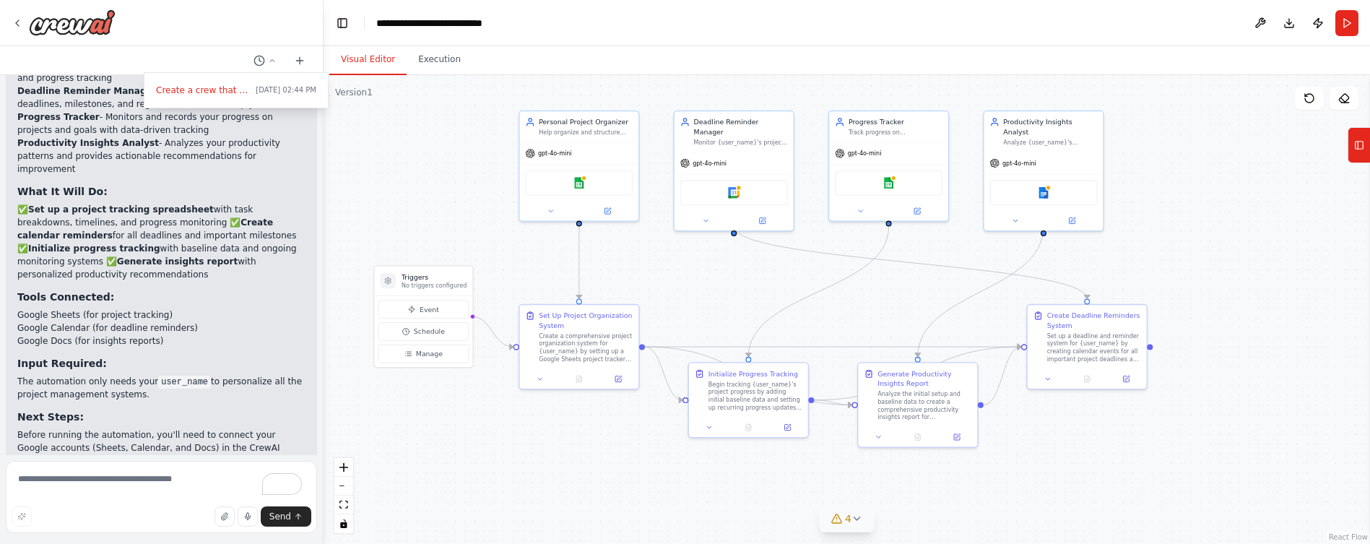
click at [259, 58] on div at bounding box center [162, 272] width 324 height 544
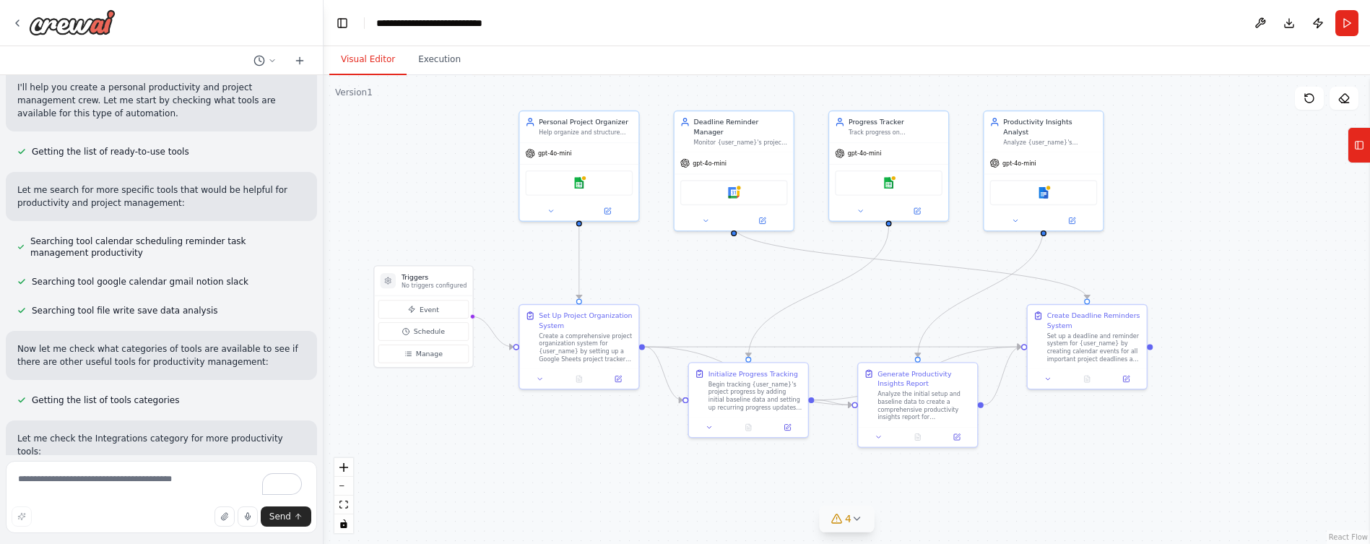
scroll to position [144, 0]
